Goal: Information Seeking & Learning: Learn about a topic

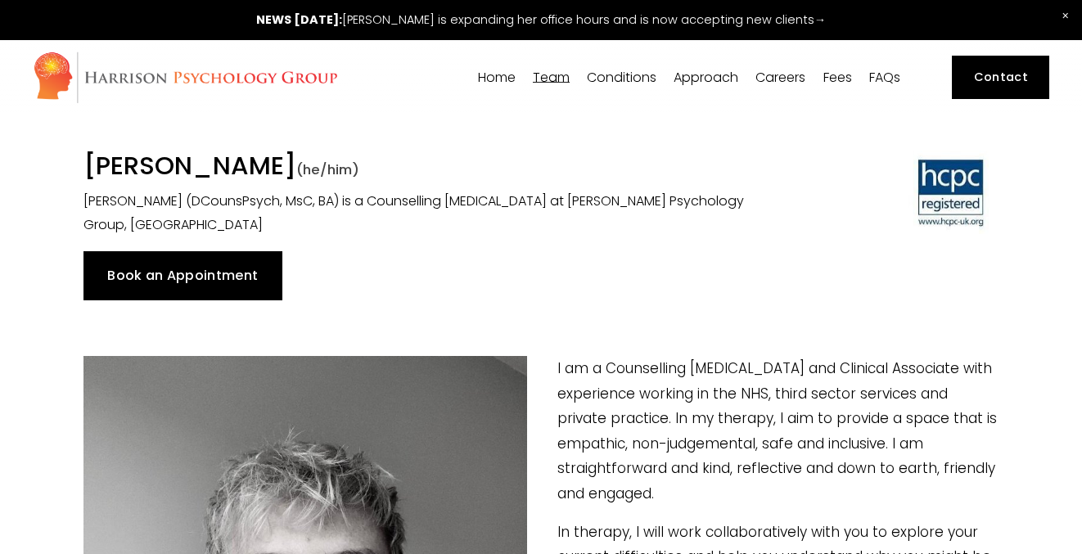
click at [0, 0] on span "[PERSON_NAME]" at bounding box center [0, 0] width 0 height 0
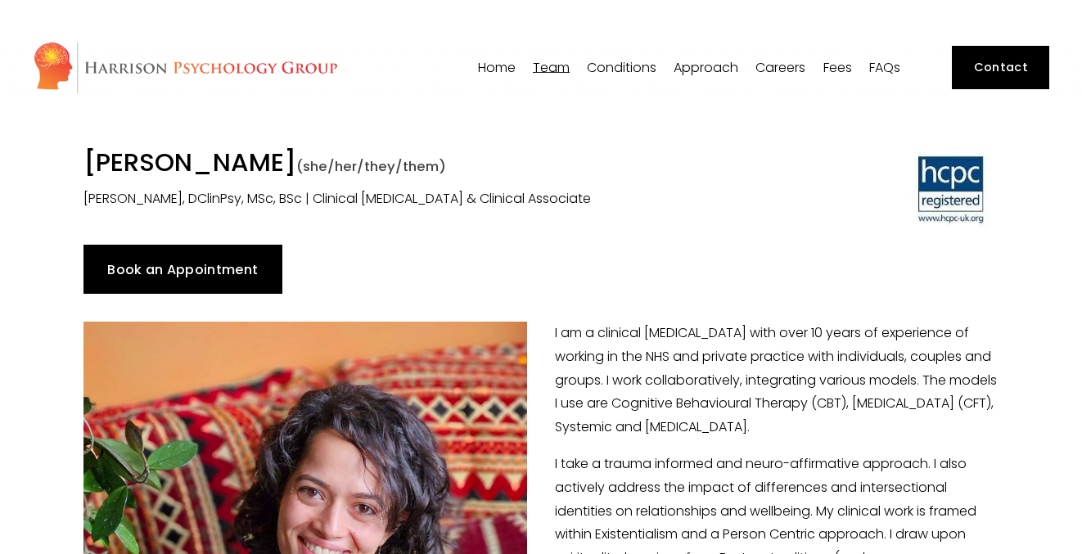
drag, startPoint x: 0, startPoint y: 0, endPoint x: 553, endPoint y: 332, distance: 645.6
click at [580, 351] on p "I am a clinical psychologist with over 10 years of experience of working in the…" at bounding box center [541, 381] width 915 height 118
click at [570, 349] on p "I am a clinical psychologist with over 10 years of experience of working in the…" at bounding box center [541, 381] width 915 height 118
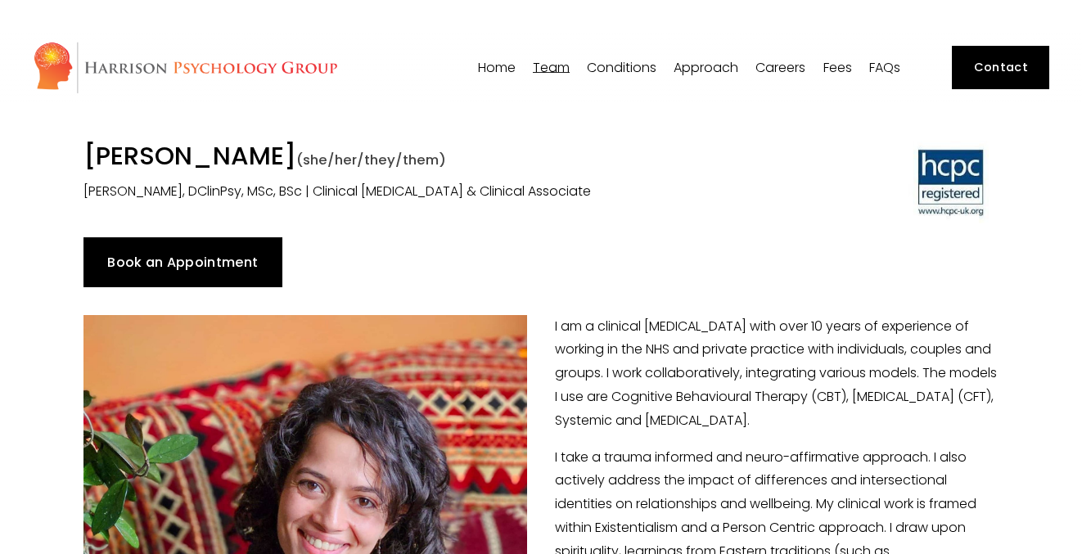
click at [553, 334] on p "I am a clinical psychologist with over 10 years of experience of working in the…" at bounding box center [541, 374] width 915 height 118
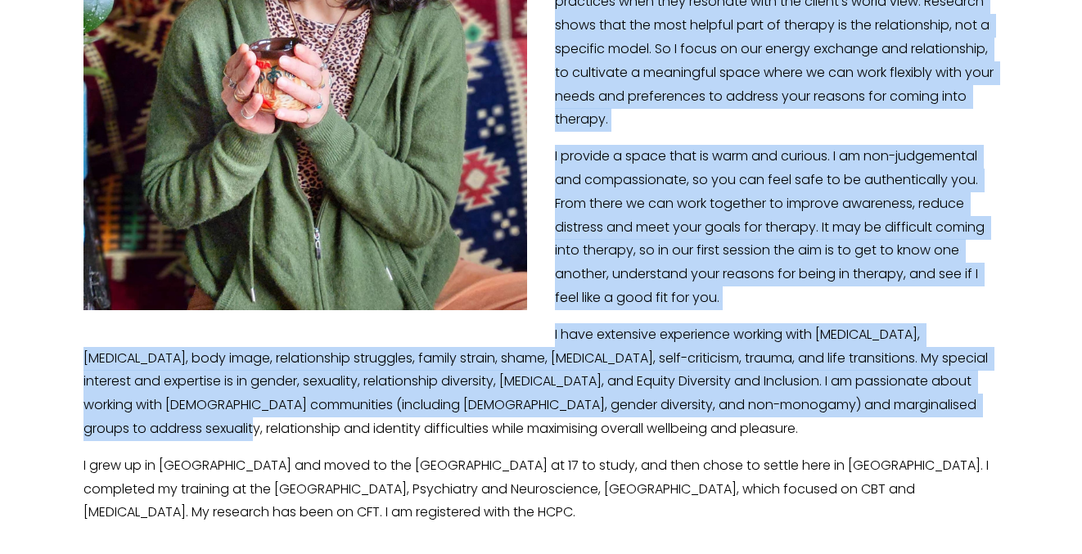
scroll to position [644, 0]
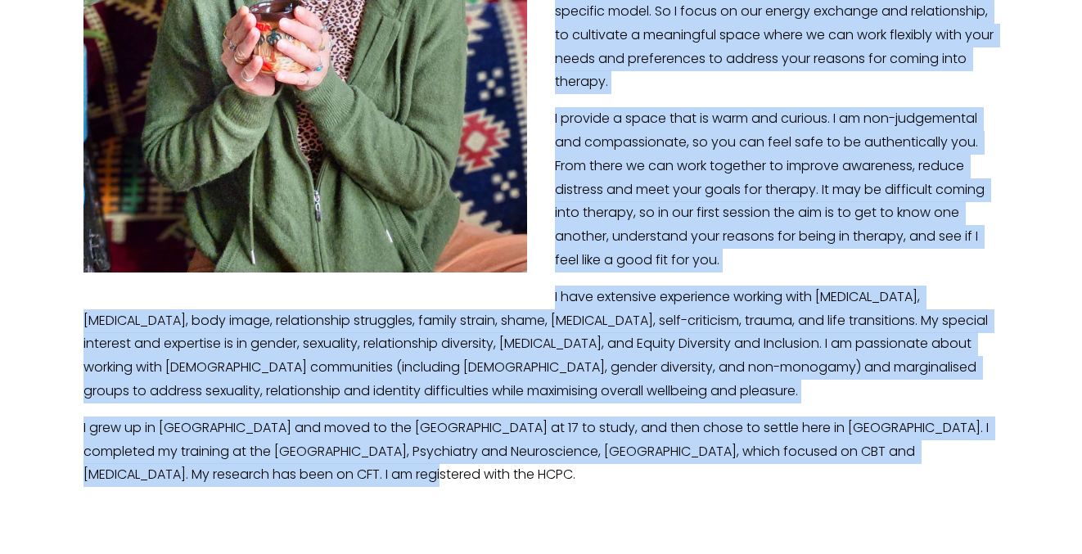
drag, startPoint x: 554, startPoint y: 336, endPoint x: 651, endPoint y: 489, distance: 181.0
click at [651, 489] on div "I am a clinical psychologist with over 10 years of experience of working in the…" at bounding box center [541, 84] width 943 height 835
copy div "I am a clinical psychologist with over 10 years of experience of working in the…"
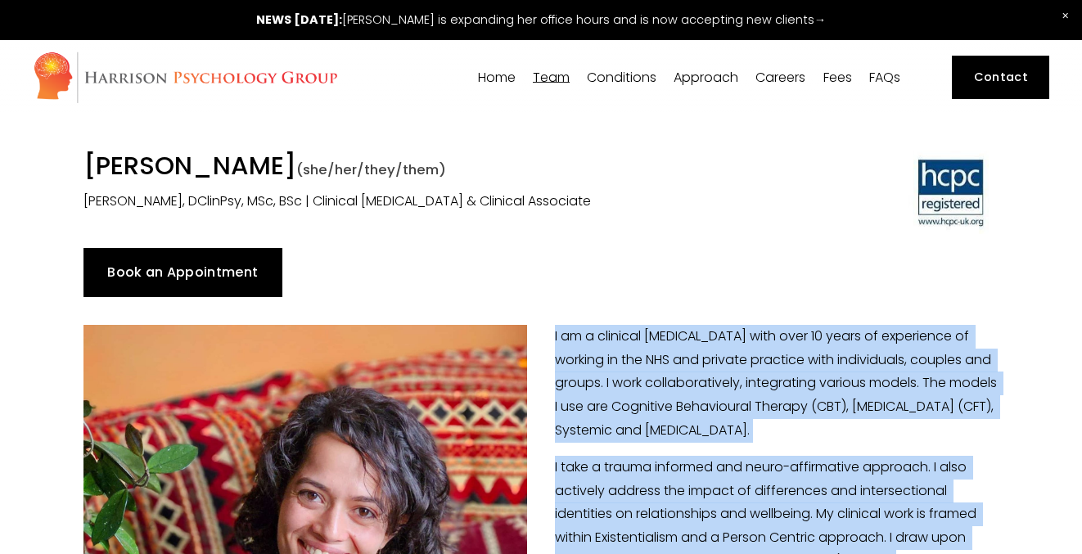
click at [0, 0] on span "[PERSON_NAME]" at bounding box center [0, 0] width 0 height 0
